Goal: Task Accomplishment & Management: Use online tool/utility

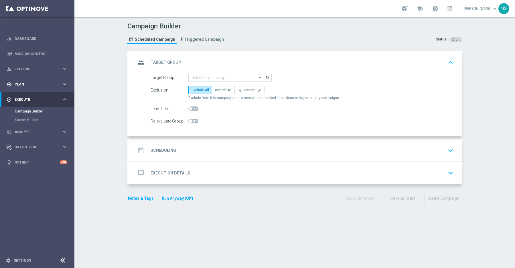
click at [48, 83] on span "Plan" at bounding box center [38, 84] width 47 height 3
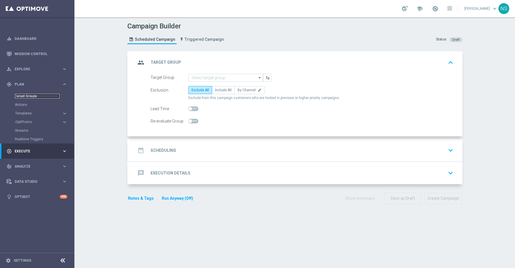
click at [38, 97] on link "Target Groups" at bounding box center [37, 96] width 45 height 5
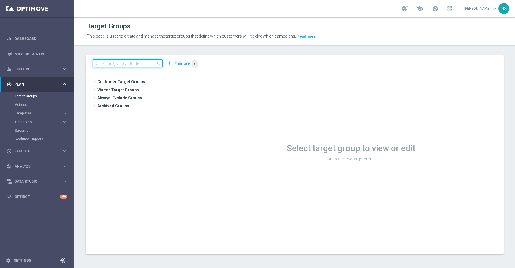
click at [132, 64] on input at bounding box center [128, 63] width 70 height 8
paste input "de_DE_TGT_VIP_RI_TAC_LT__ALL_EUR10_300DAYS"
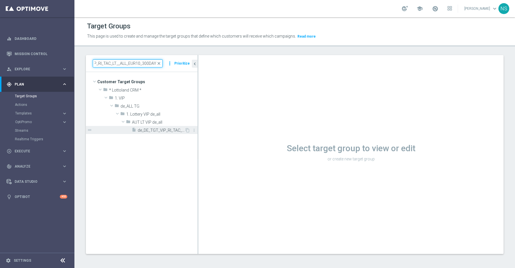
type input "de_DE_TGT_VIP_RI_TAC_LT__ALL_EUR10_300DAYS"
click at [161, 129] on span "de_DE_TGT_VIP_RI_TAC_LT__ALL_EUR10_300DAYS" at bounding box center [161, 130] width 47 height 5
